Goal: Task Accomplishment & Management: Manage account settings

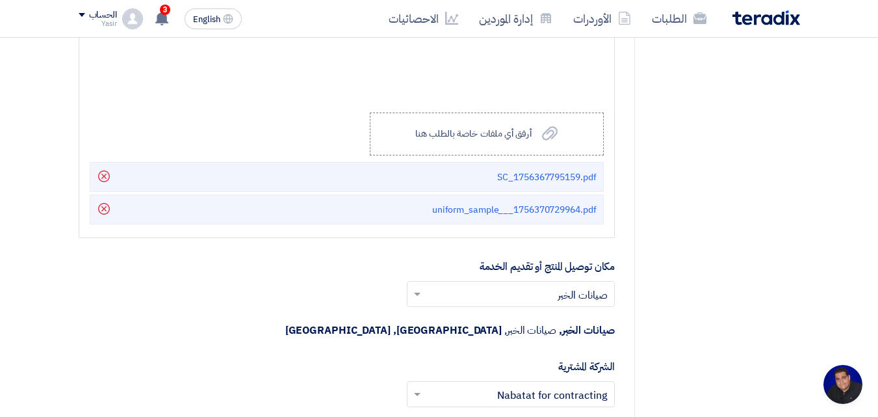
scroll to position [62, 0]
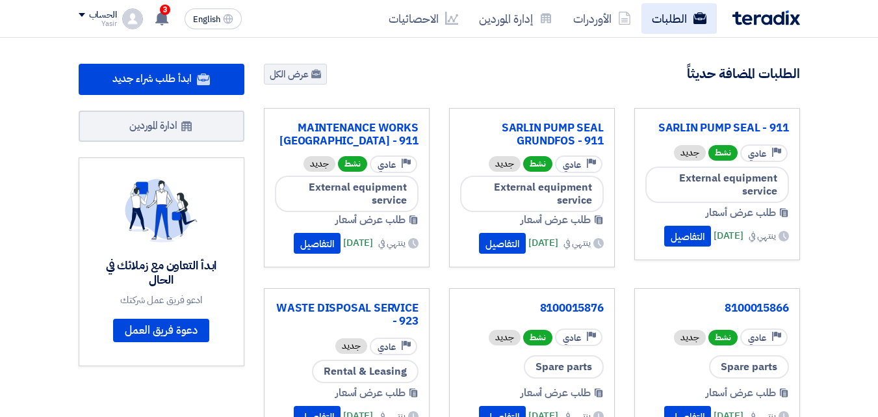
click at [666, 16] on link "الطلبات" at bounding box center [678, 18] width 75 height 31
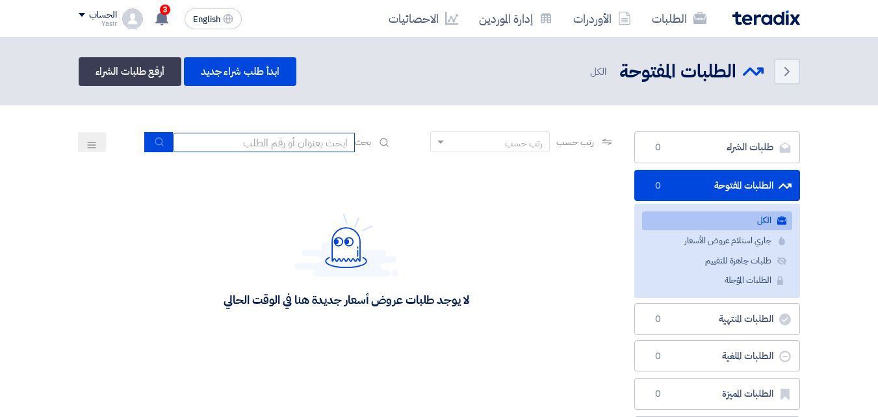
click at [312, 140] on input at bounding box center [264, 142] width 182 height 19
type input "911"
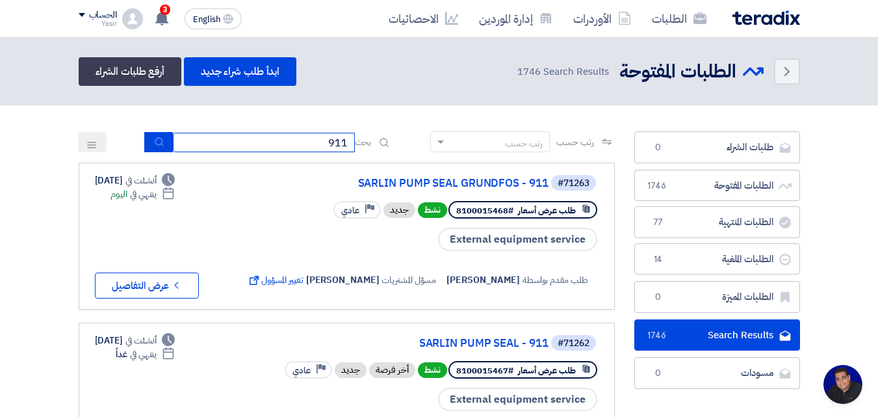
scroll to position [62, 0]
click at [152, 135] on button "submit" at bounding box center [158, 142] width 29 height 20
click at [154, 140] on icon "submit" at bounding box center [159, 141] width 10 height 10
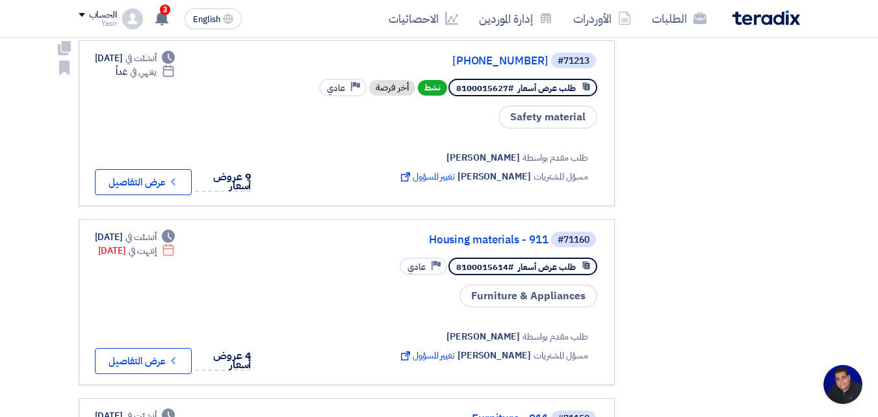
scroll to position [780, 0]
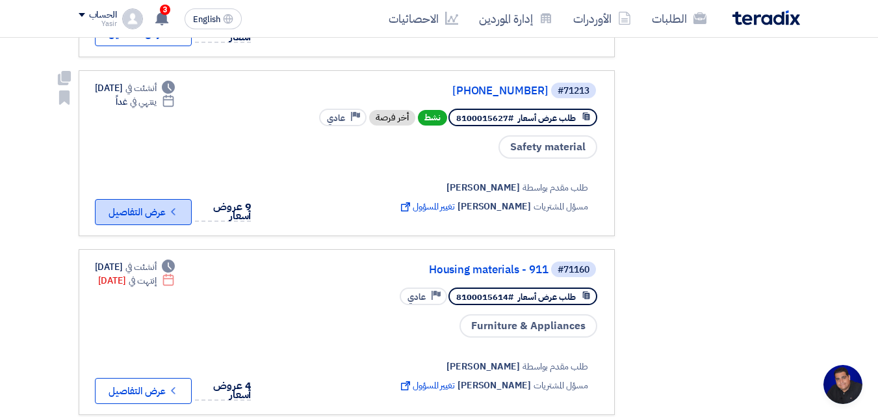
click at [162, 199] on button "Check details عرض التفاصيل" at bounding box center [143, 212] width 97 height 26
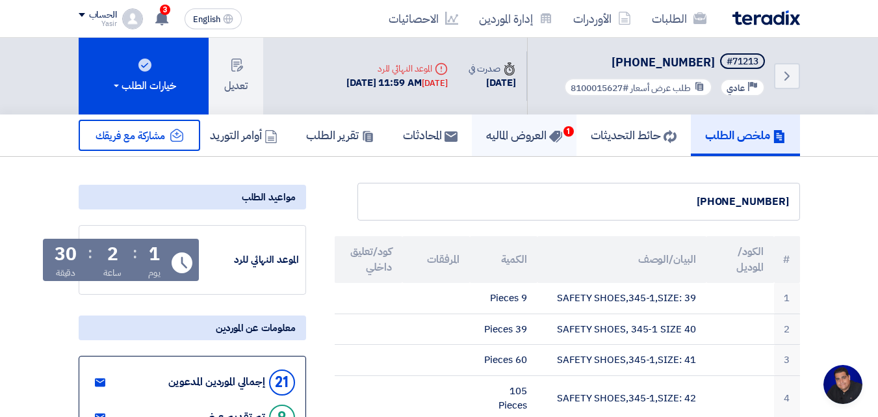
click at [513, 133] on h5 "العروض الماليه 1" at bounding box center [524, 134] width 76 height 15
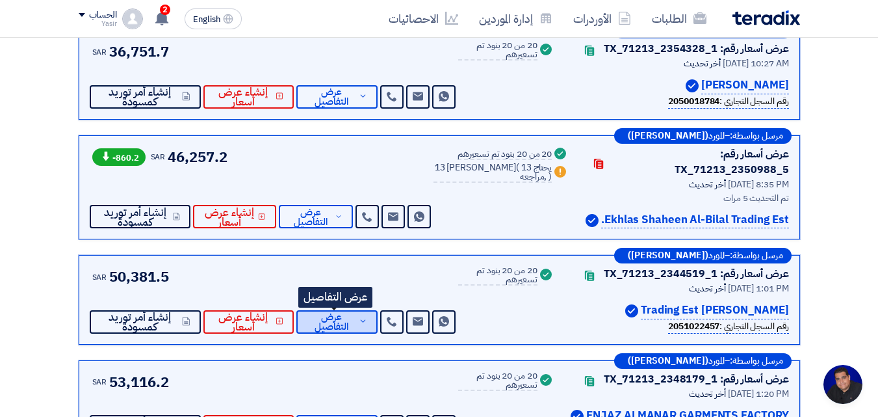
scroll to position [130, 0]
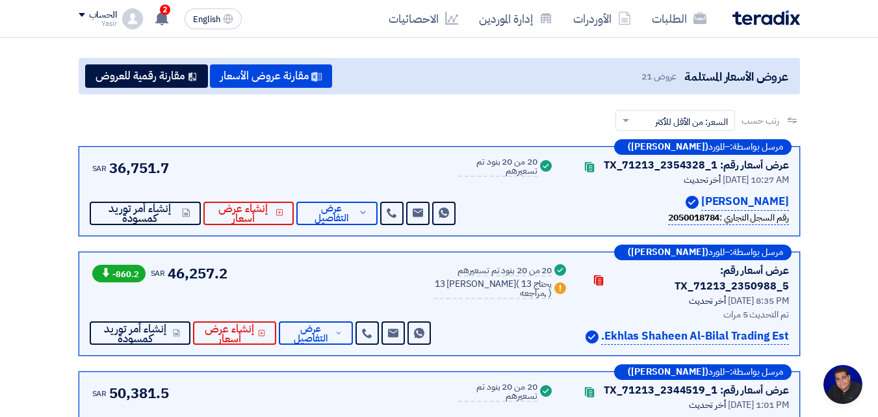
drag, startPoint x: 612, startPoint y: 201, endPoint x: 725, endPoint y: 205, distance: 112.5
click at [725, 205] on p "[PERSON_NAME]" at bounding box center [745, 202] width 88 height 18
click at [318, 223] on span "عرض التفاصيل" at bounding box center [331, 212] width 49 height 19
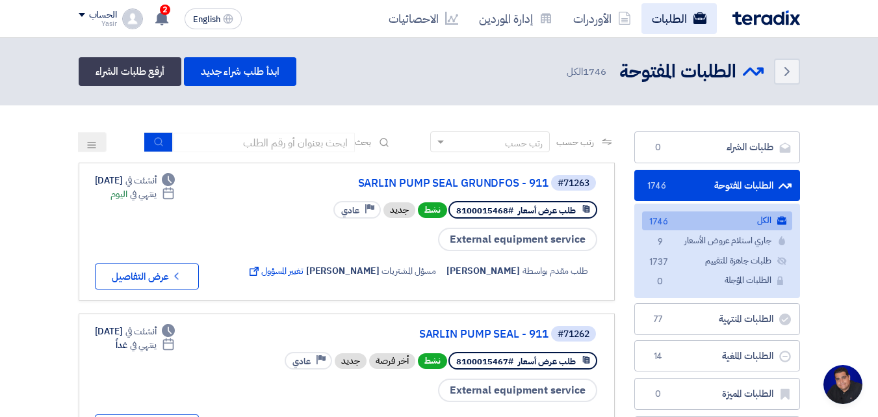
click at [669, 24] on link "الطلبات" at bounding box center [678, 18] width 75 height 31
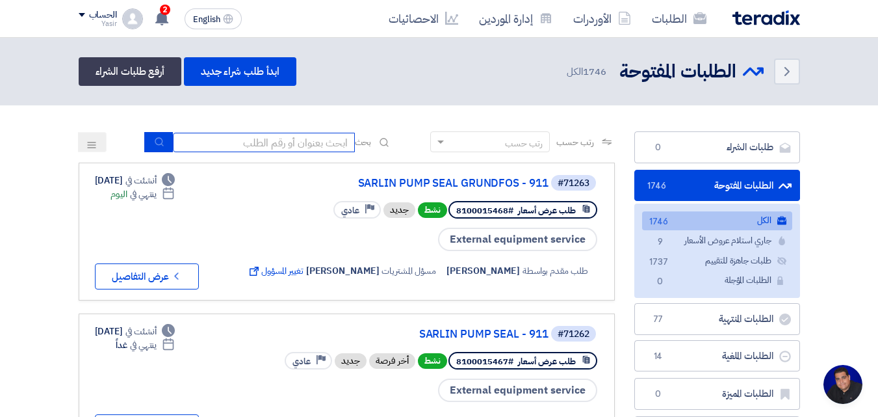
click at [304, 143] on input at bounding box center [264, 142] width 182 height 19
type input "911"
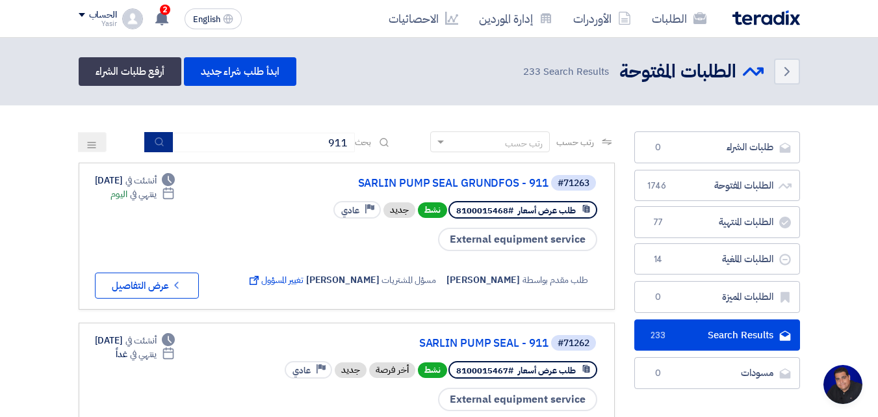
click at [154, 142] on icon "submit" at bounding box center [159, 141] width 10 height 10
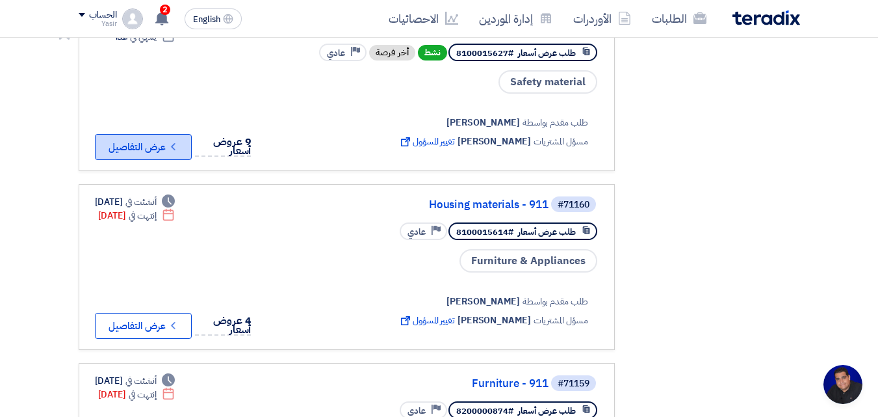
click at [173, 146] on icon "Check details" at bounding box center [173, 146] width 12 height 12
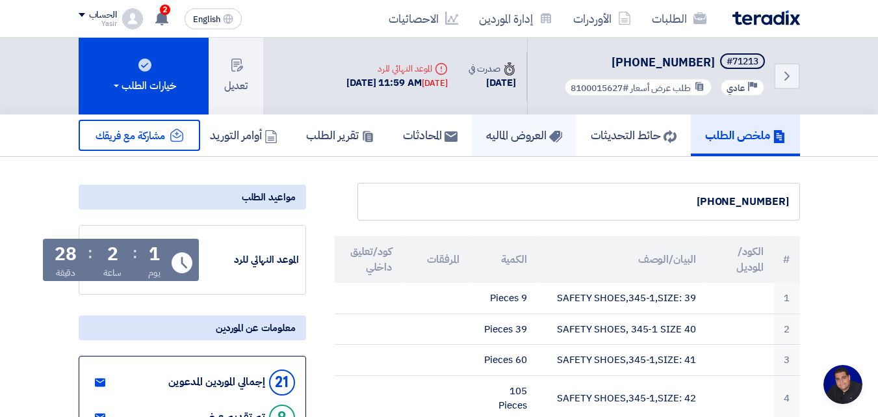
click at [517, 151] on link "العروض الماليه" at bounding box center [524, 135] width 105 height 42
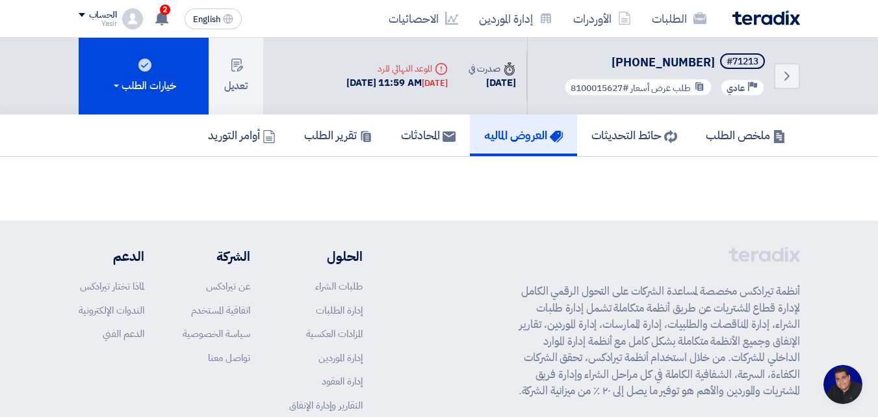
click at [516, 145] on link "العروض الماليه" at bounding box center [523, 135] width 107 height 42
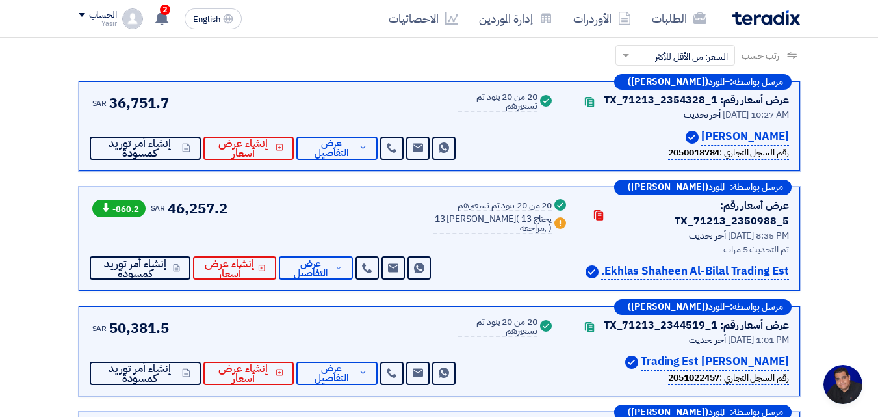
scroll to position [260, 0]
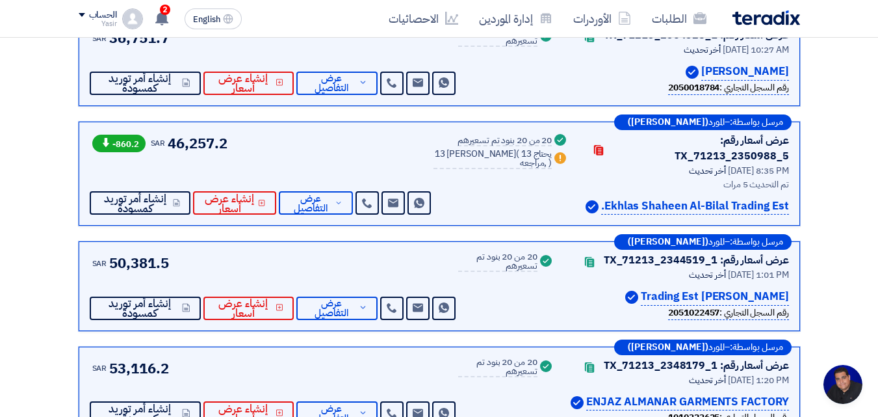
click at [554, 164] on icon "Warn" at bounding box center [560, 158] width 12 height 12
click at [332, 203] on span "عرض التفاصيل" at bounding box center [310, 203] width 43 height 19
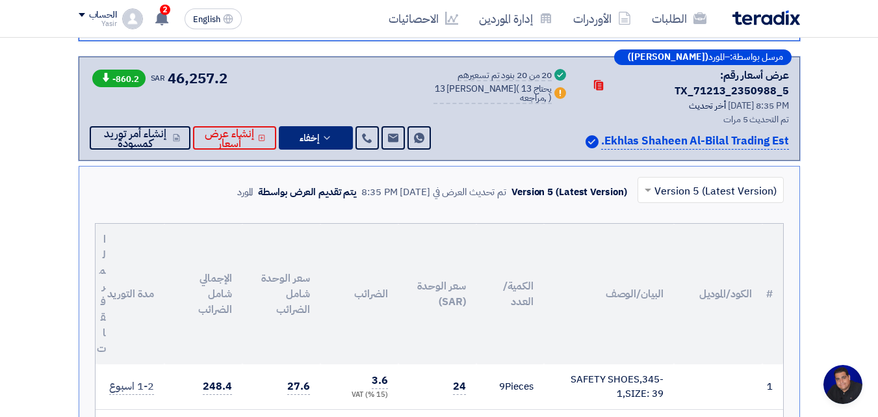
scroll to position [195, 0]
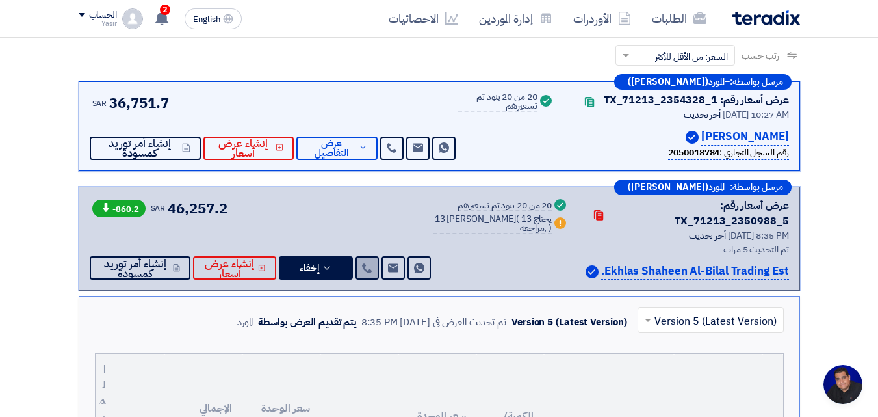
click at [379, 263] on link at bounding box center [366, 267] width 23 height 23
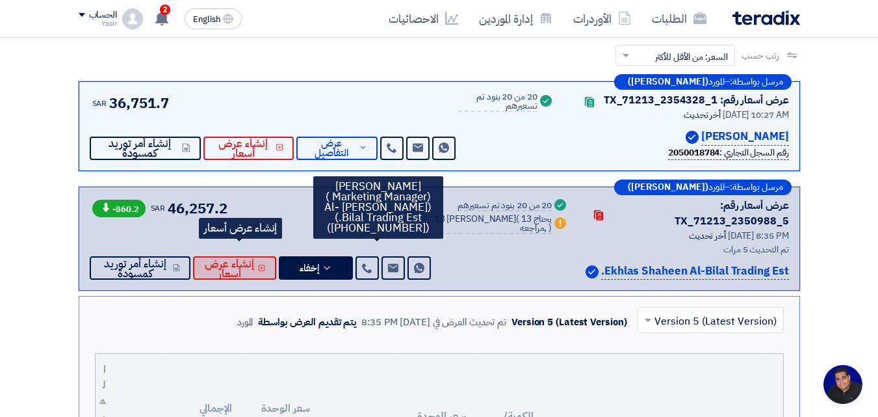
click at [237, 262] on span "إنشاء عرض أسعار" at bounding box center [229, 268] width 53 height 19
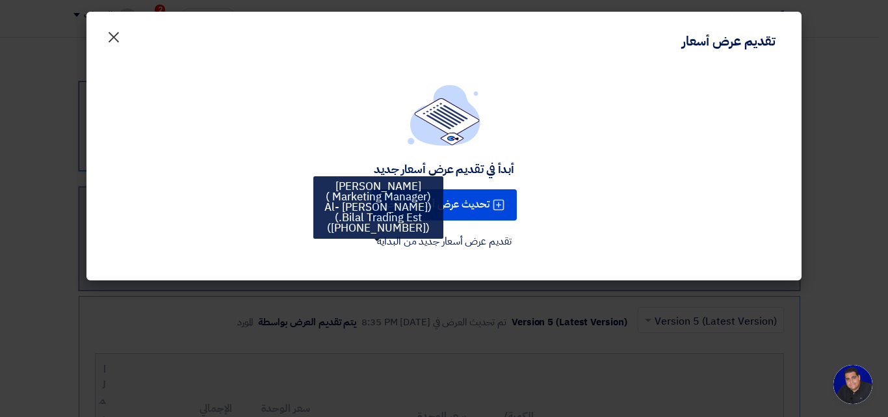
click at [116, 38] on span "×" at bounding box center [114, 36] width 16 height 39
